Goal: Transaction & Acquisition: Download file/media

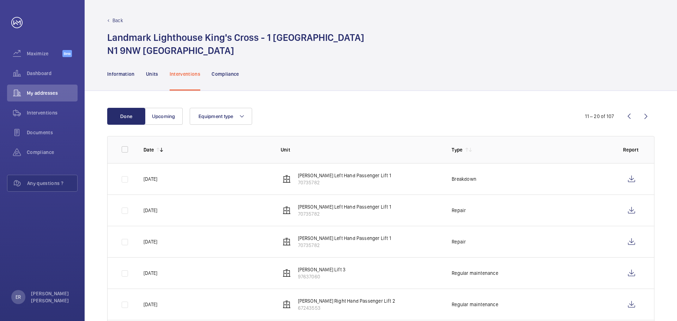
click at [118, 18] on p "Back" at bounding box center [117, 20] width 11 height 7
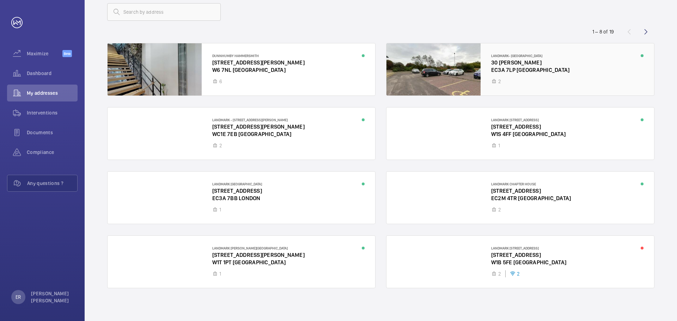
scroll to position [46, 0]
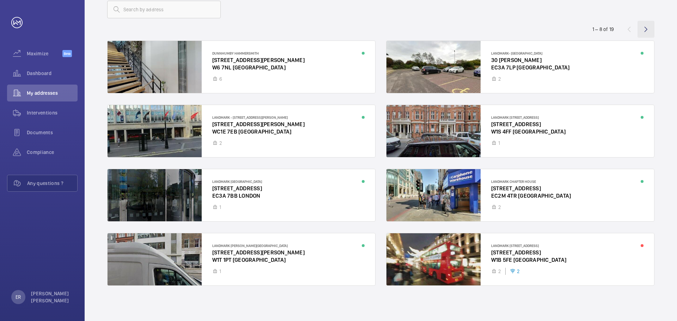
click at [642, 31] on wm-front-icon-button at bounding box center [645, 29] width 17 height 17
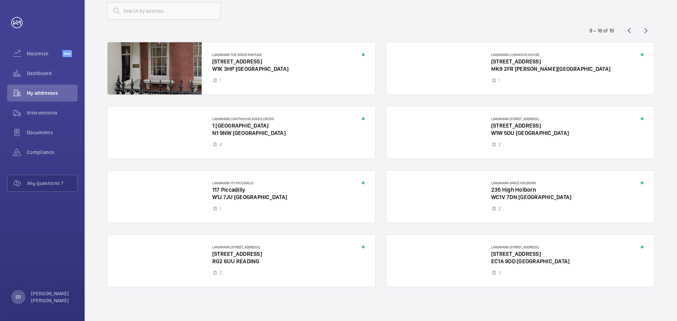
scroll to position [46, 0]
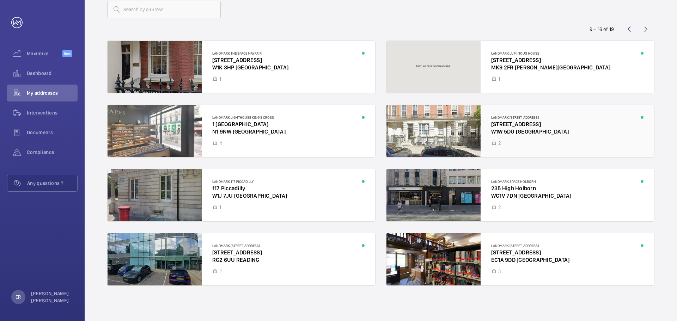
click at [522, 124] on div at bounding box center [519, 131] width 267 height 52
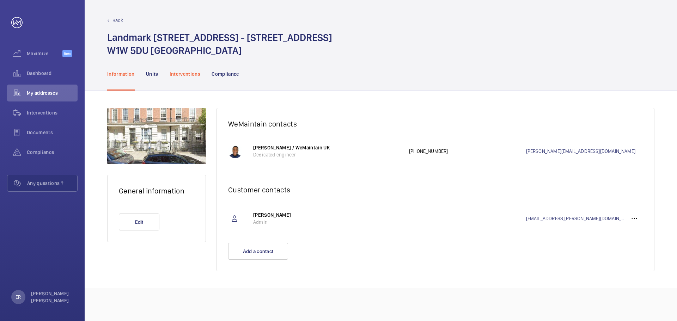
click at [186, 70] on div "Interventions" at bounding box center [185, 73] width 31 height 33
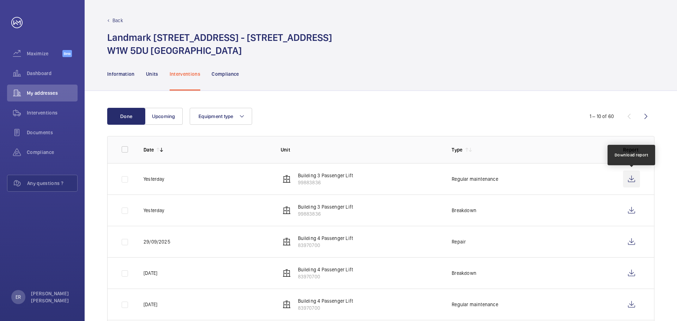
click at [633, 178] on wm-front-icon-button at bounding box center [631, 179] width 17 height 17
click at [118, 19] on p "Back" at bounding box center [117, 20] width 11 height 7
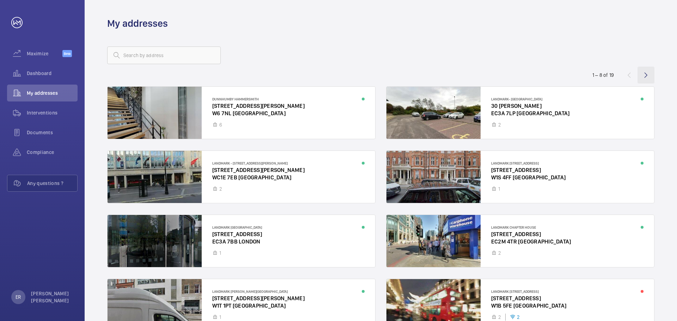
click at [648, 72] on wm-front-icon-button at bounding box center [645, 75] width 17 height 17
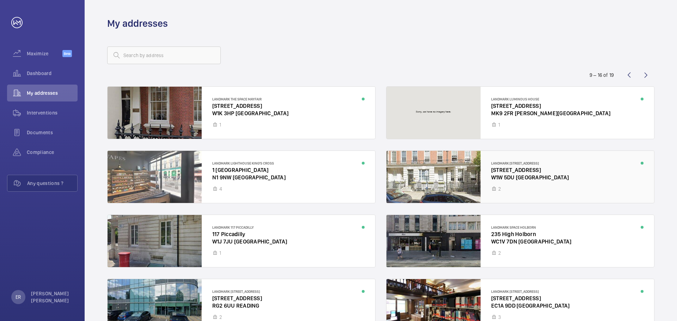
click at [511, 177] on div at bounding box center [519, 177] width 267 height 52
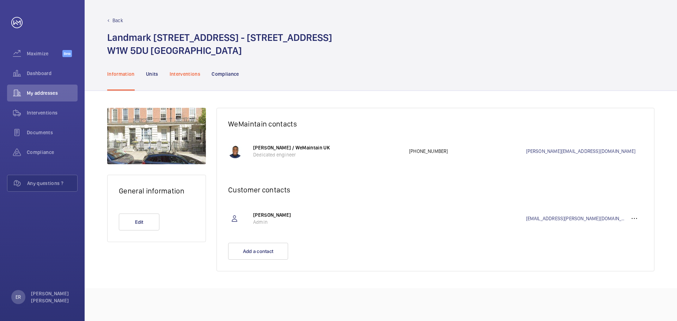
click at [194, 78] on div "Interventions" at bounding box center [185, 73] width 31 height 33
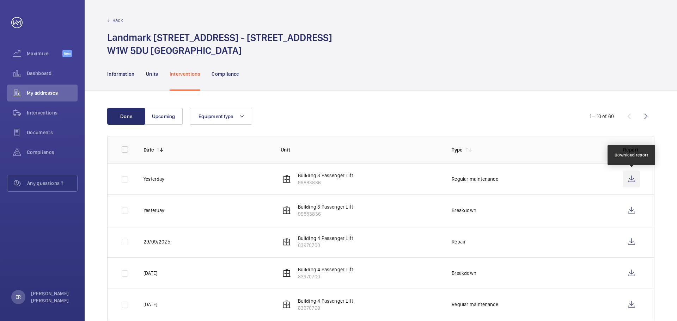
click at [630, 181] on wm-front-icon-button at bounding box center [631, 179] width 17 height 17
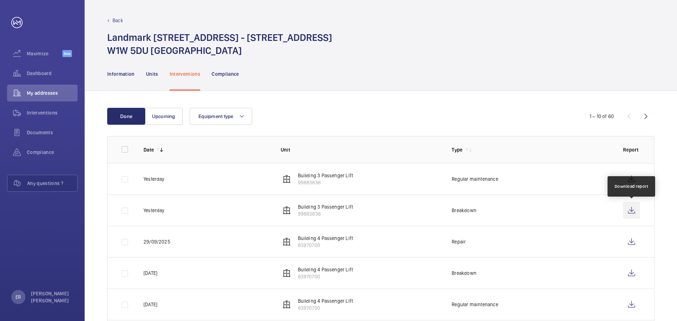
click at [634, 211] on wm-front-icon-button at bounding box center [631, 210] width 17 height 17
